Goal: Navigation & Orientation: Understand site structure

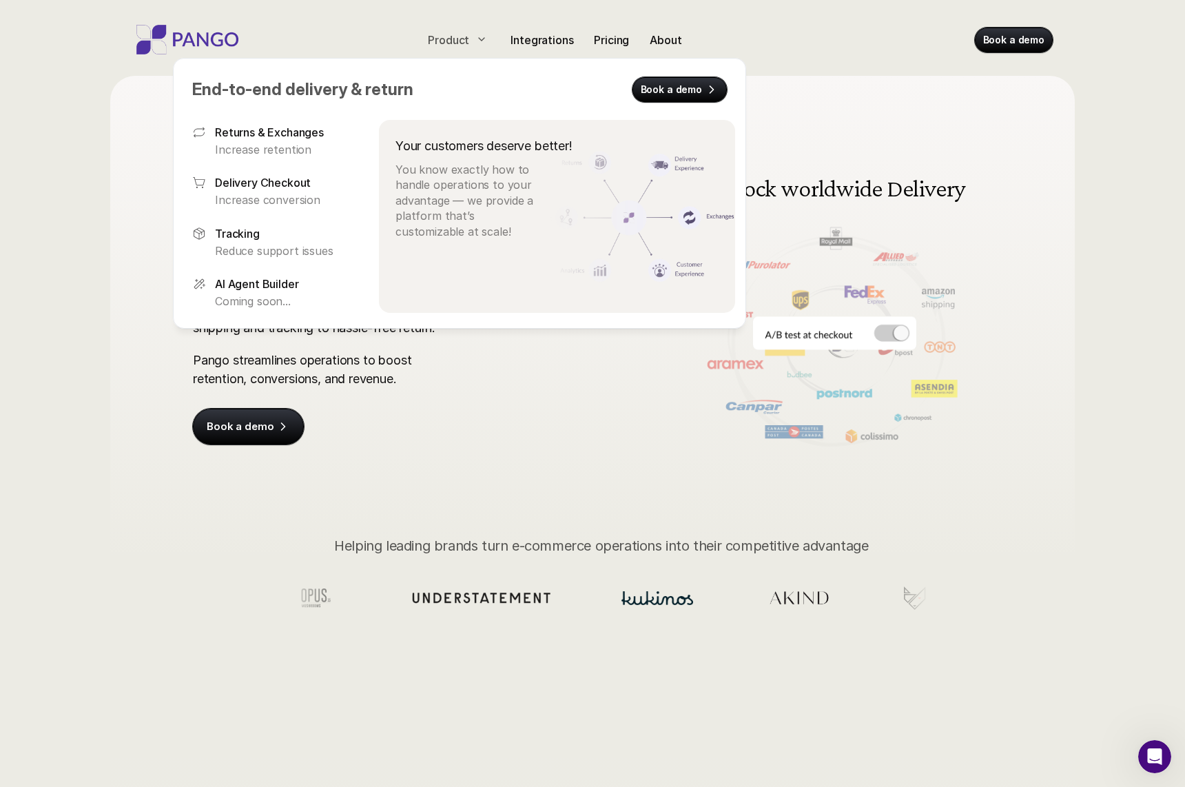
click at [477, 43] on icon at bounding box center [481, 39] width 11 height 11
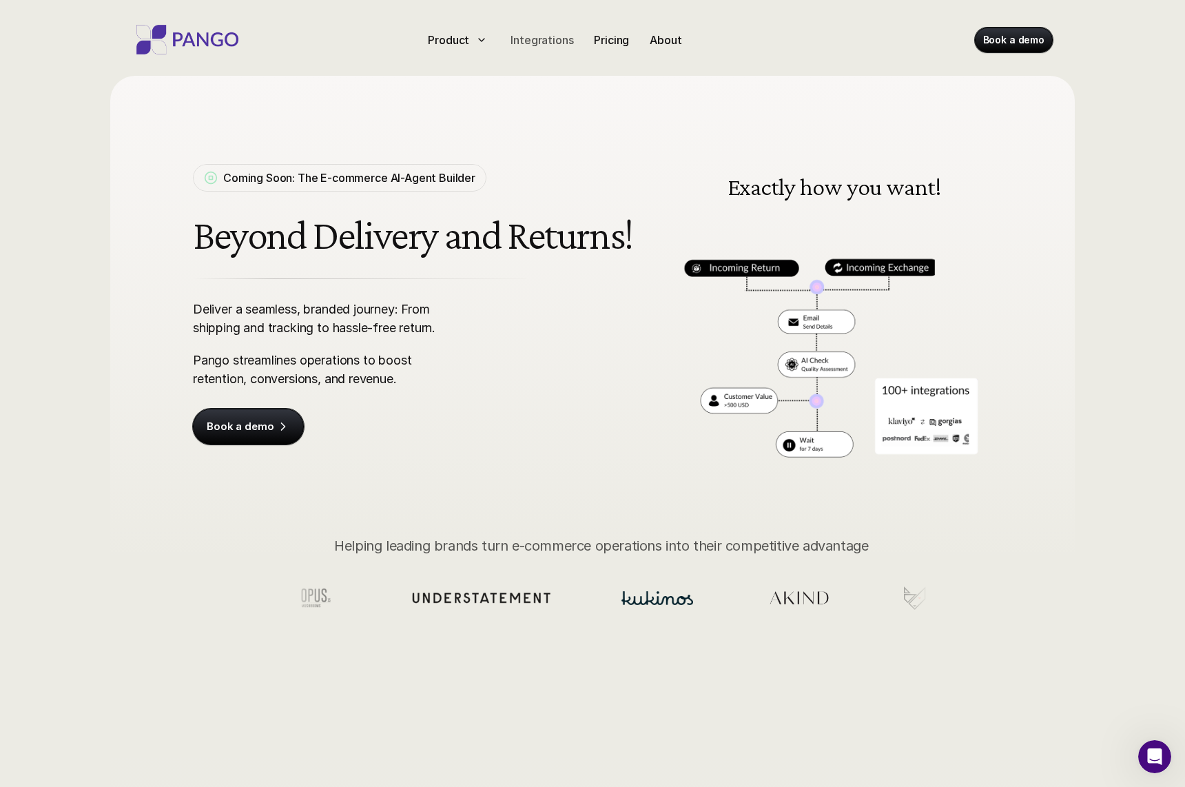
click at [553, 35] on p "Integrations" at bounding box center [542, 40] width 63 height 17
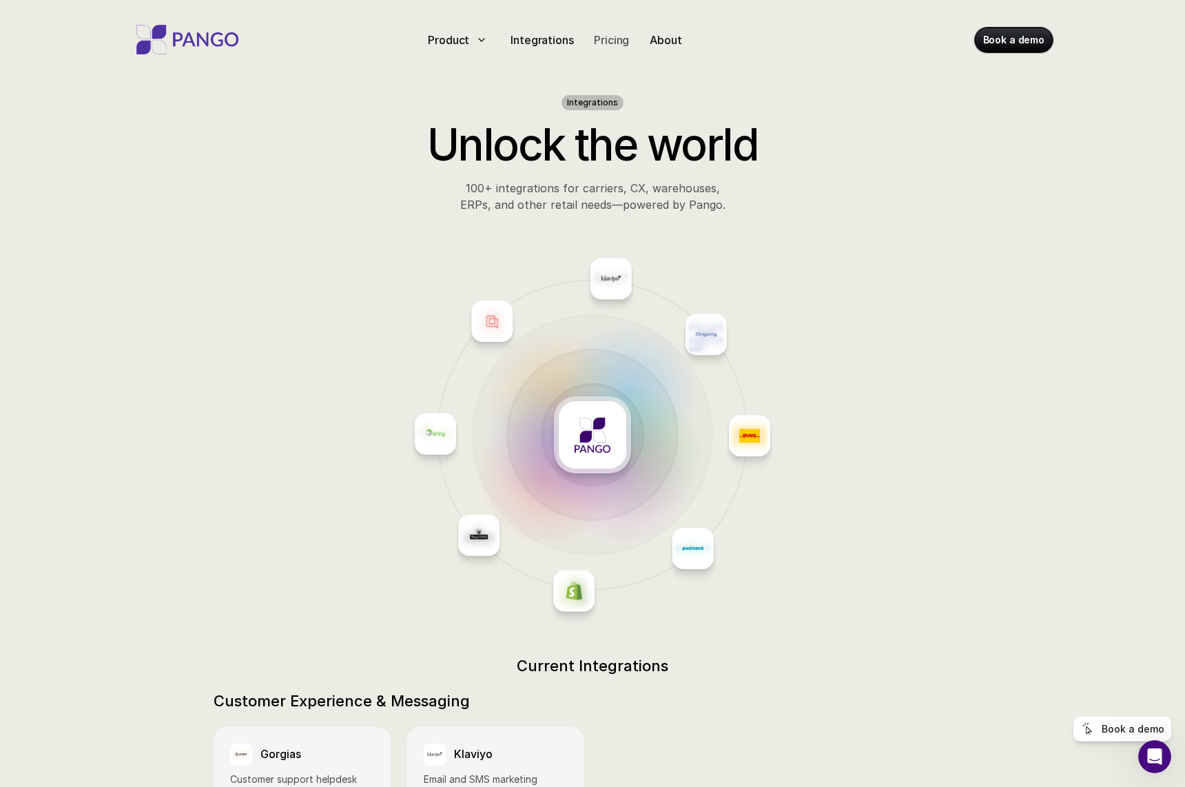
click at [606, 33] on p "Pricing" at bounding box center [611, 40] width 35 height 17
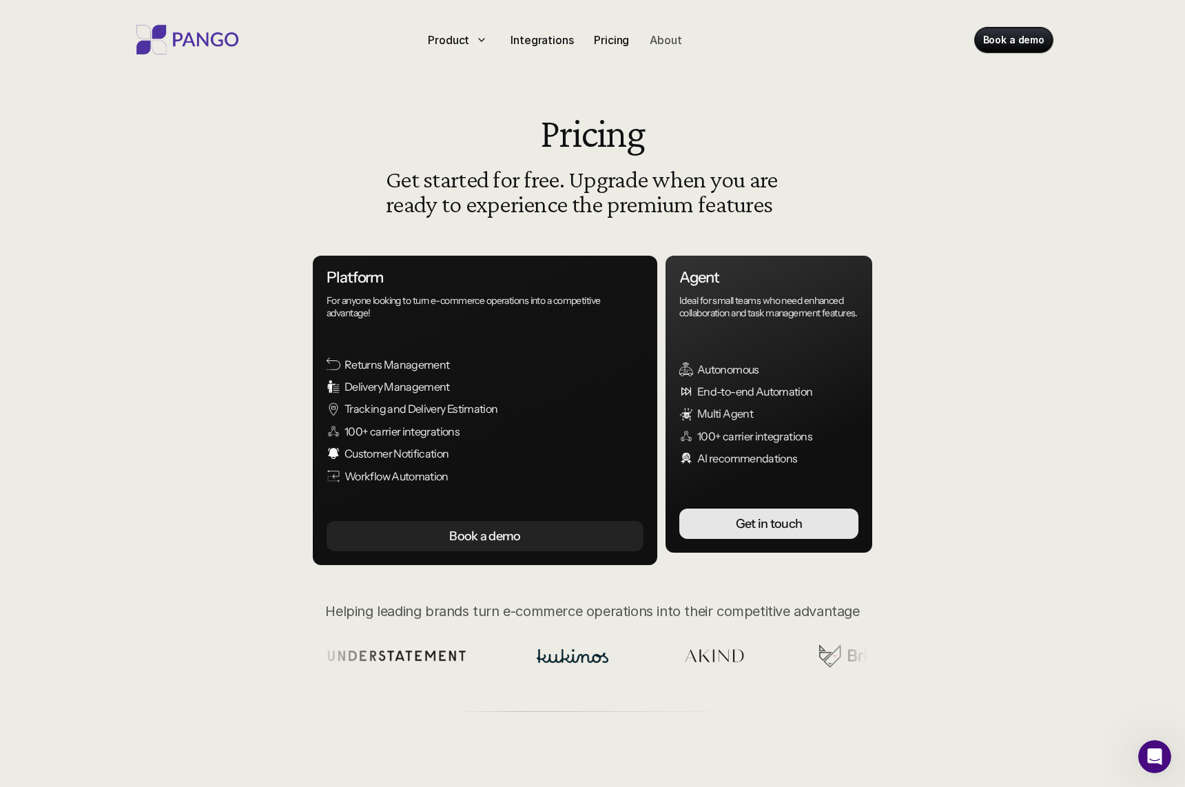
click at [667, 38] on p "About" at bounding box center [666, 40] width 32 height 17
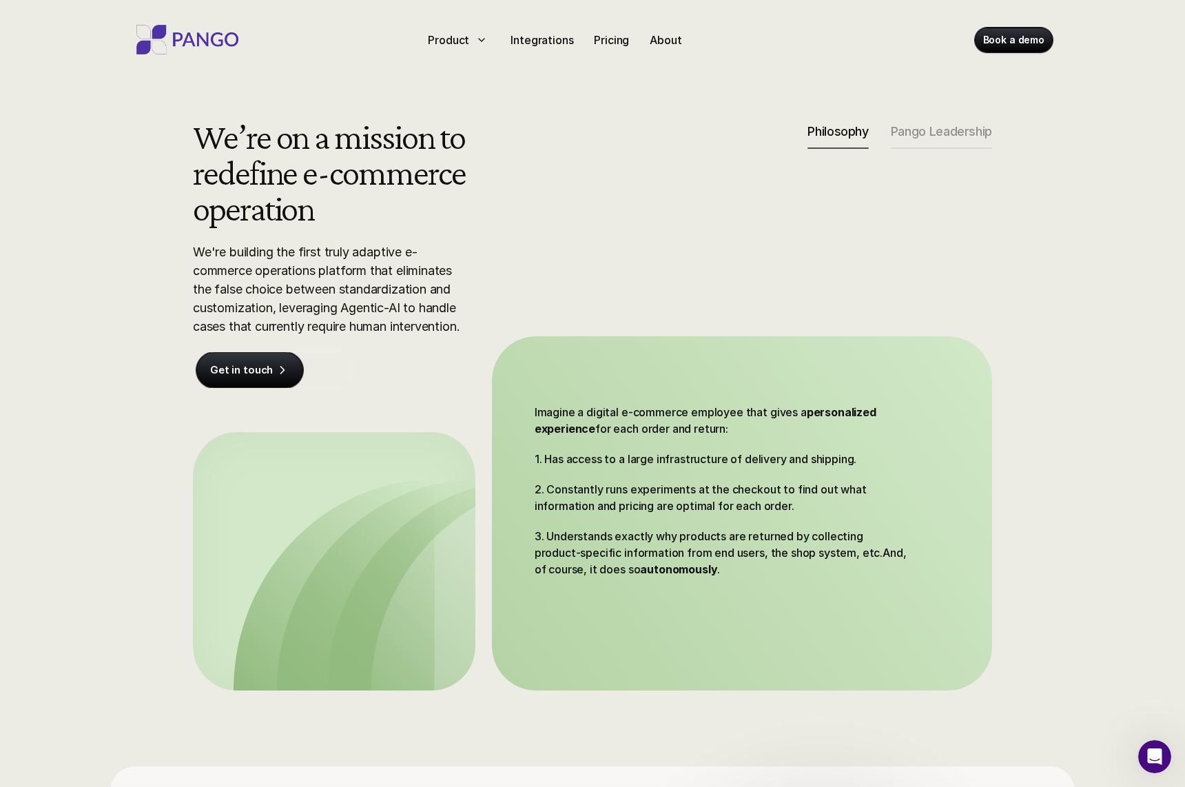
click at [910, 123] on div "We’re on a mission to redefine e-commerce operation We're building the first tr…" at bounding box center [593, 404] width 882 height 572
click at [909, 132] on p "Pango Leadership" at bounding box center [941, 131] width 101 height 15
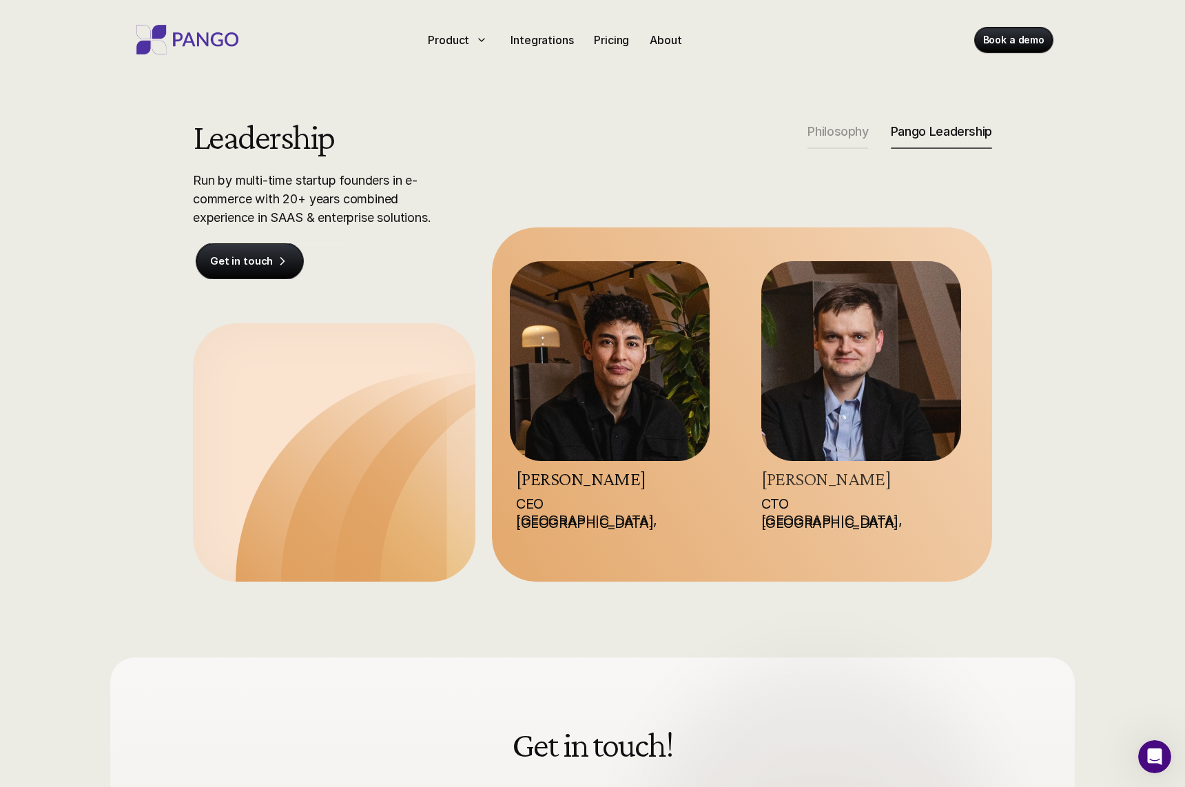
click at [778, 484] on link "[PERSON_NAME]" at bounding box center [826, 478] width 130 height 21
